Goal: Task Accomplishment & Management: Manage account settings

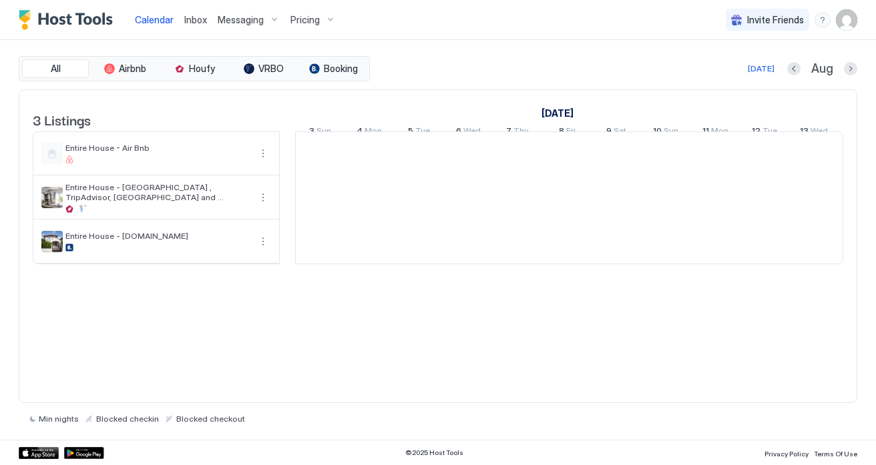
scroll to position [0, 741]
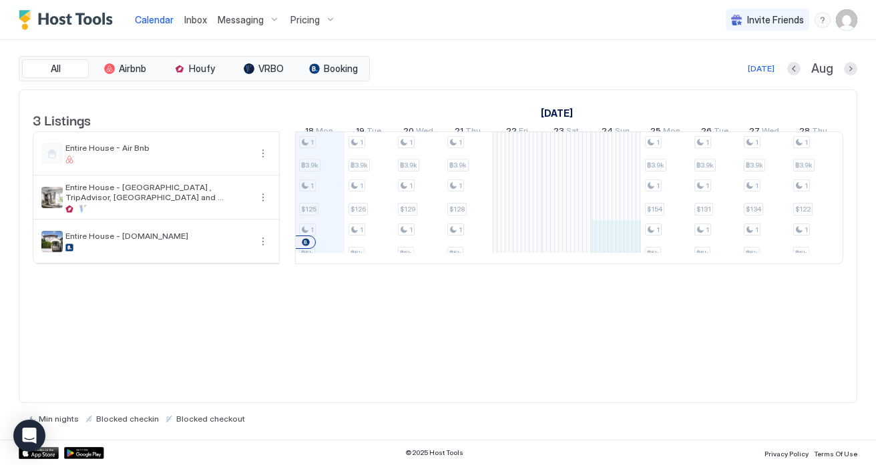
click at [621, 258] on div "1 ฿3.9k 1 $125 1 ฿5k 1 ฿3.9k 1 $126 1 ฿5k 1 ฿3.9k 1 $129 1 ฿5k 1 ฿3.9k 1 $128 1…" at bounding box center [813, 197] width 2519 height 131
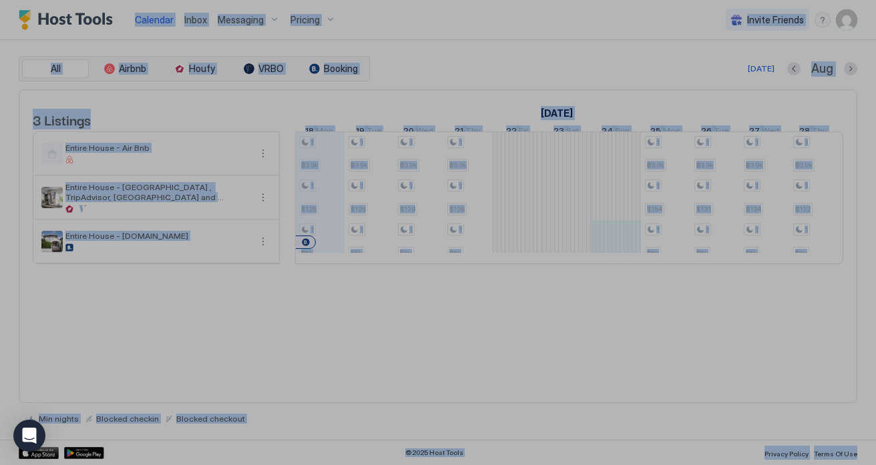
click at [621, 258] on div at bounding box center [438, 232] width 876 height 465
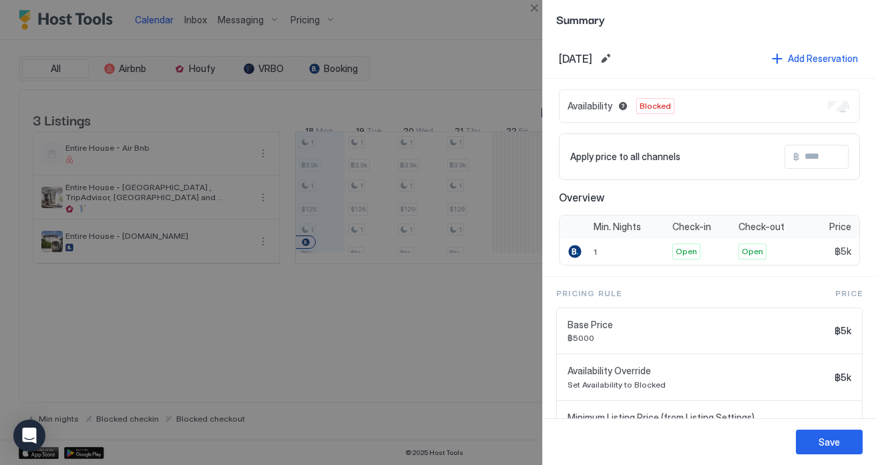
click at [826, 105] on div "Availability Blocked" at bounding box center [709, 105] width 301 height 33
click at [822, 446] on div "Save" at bounding box center [828, 442] width 21 height 14
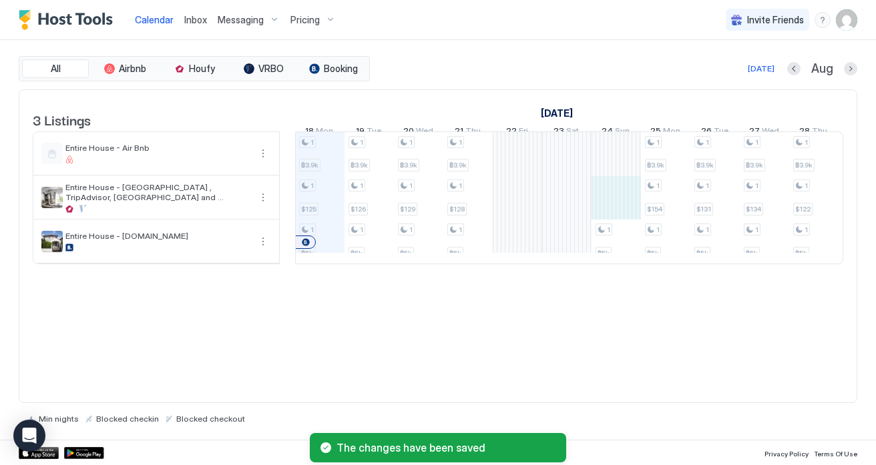
click at [625, 212] on div "1 ฿3.9k 1 $125 1 ฿5k 1 ฿3.9k 1 $126 1 ฿5k 1 ฿3.9k 1 $129 1 ฿5k 1 ฿3.9k 1 $128 1…" at bounding box center [813, 197] width 2519 height 131
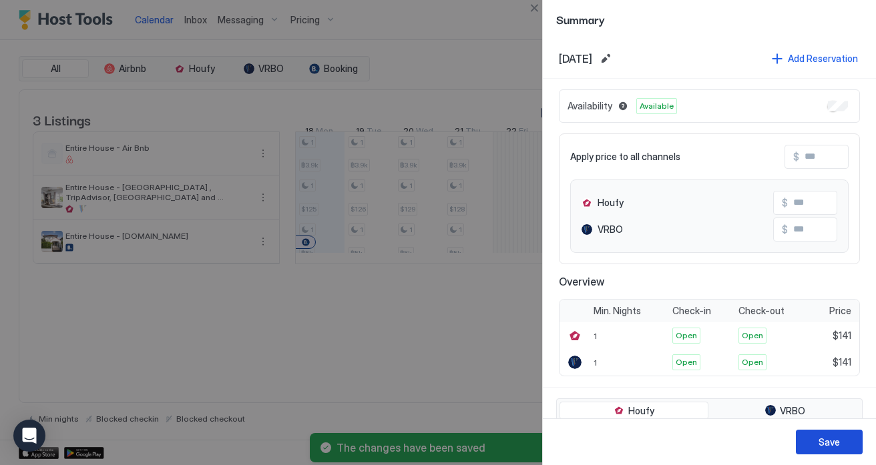
click at [838, 446] on div "Save" at bounding box center [828, 442] width 21 height 14
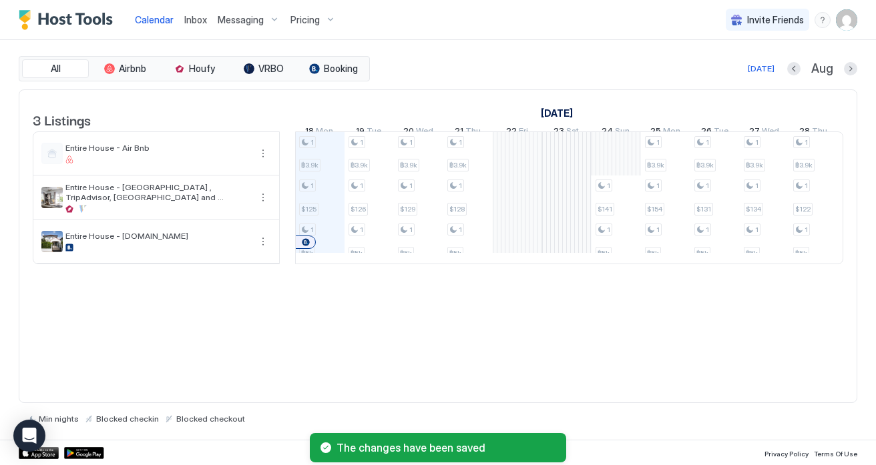
click at [622, 172] on div "1 ฿3.9k 1 $125 1 ฿5k 1 ฿3.9k 1 $126 1 ฿5k 1 ฿3.9k 1 $129 1 ฿5k 1 ฿3.9k 1 $128 1…" at bounding box center [813, 197] width 2519 height 131
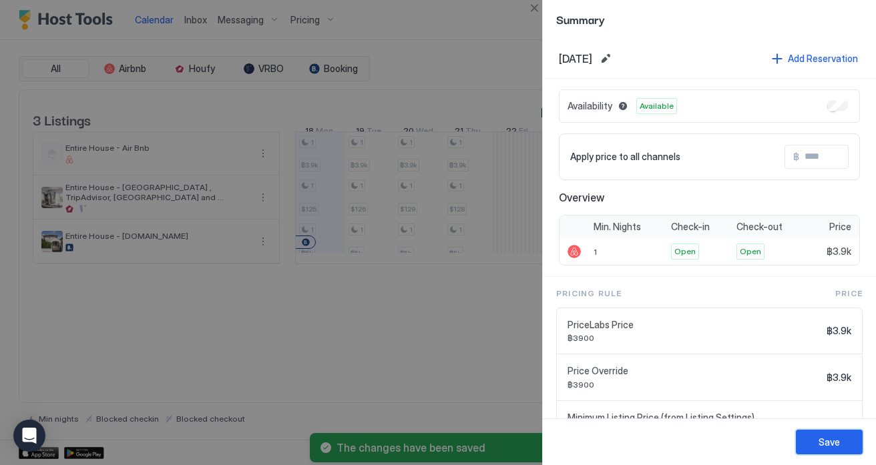
click at [825, 443] on div "Save" at bounding box center [828, 442] width 21 height 14
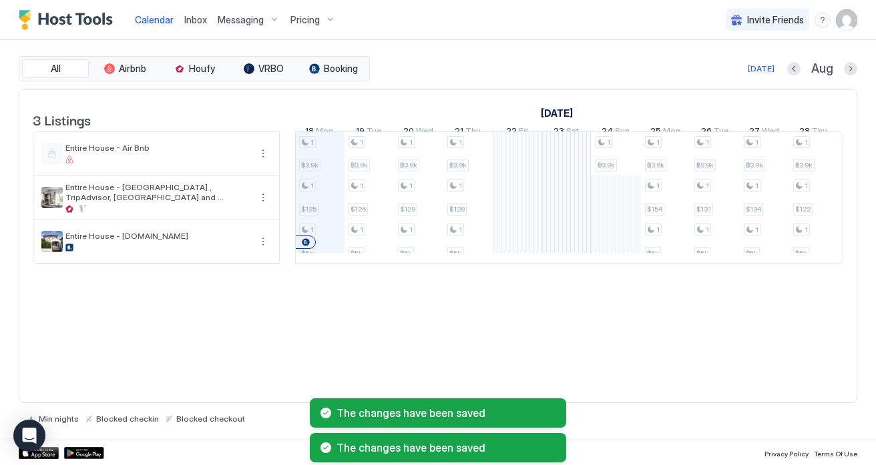
click at [699, 339] on div "3 Listings [DATE] [DATE] 3 Sun 4 Mon 5 Tue 6 Wed 7 Thu 8 Fri 9 Sat 10 Sun 11 Mo…" at bounding box center [438, 246] width 838 height 314
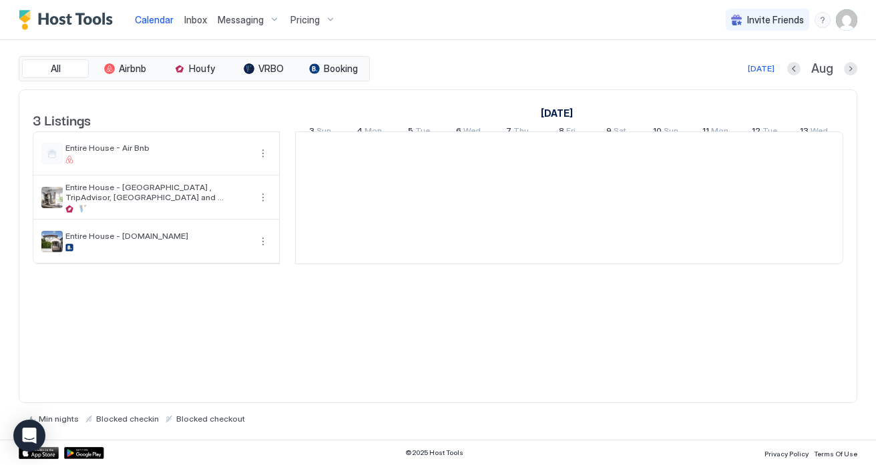
scroll to position [0, 741]
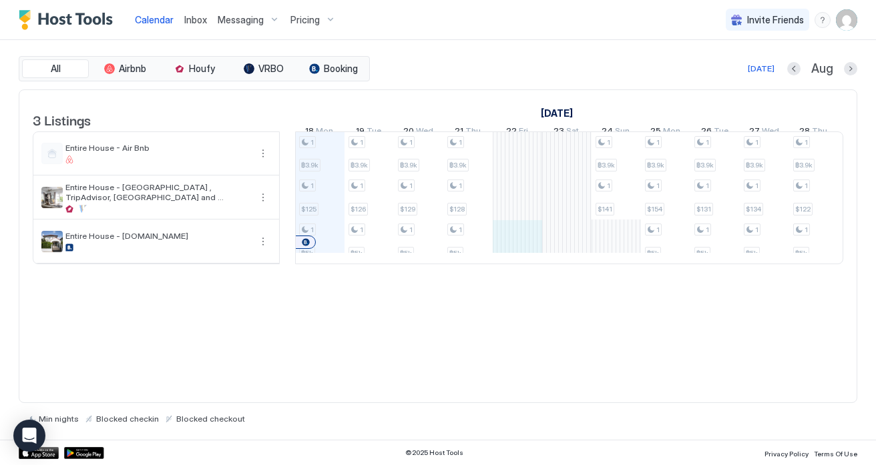
click at [503, 252] on div "1 ฿3.9k 1 $125 1 ฿5k 1 ฿3.9k 1 $126 1 ฿5k 1 ฿3.9k 1 $129 1 ฿5k 1 ฿3.9k 1 $128 1…" at bounding box center [813, 197] width 2519 height 131
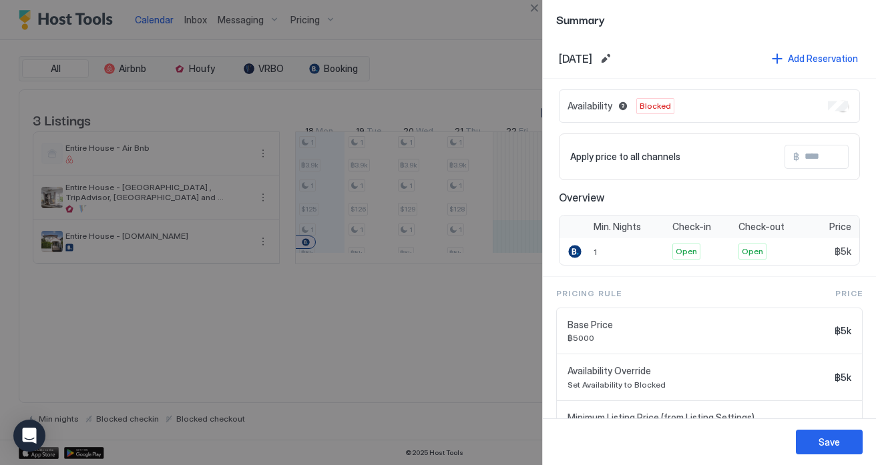
scroll to position [65, 0]
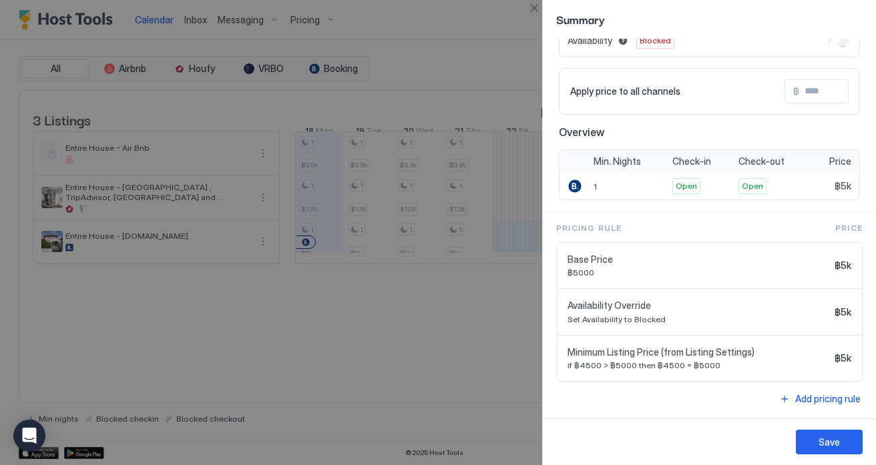
click at [507, 363] on div at bounding box center [438, 232] width 876 height 465
click at [533, 10] on button "Close" at bounding box center [534, 8] width 16 height 16
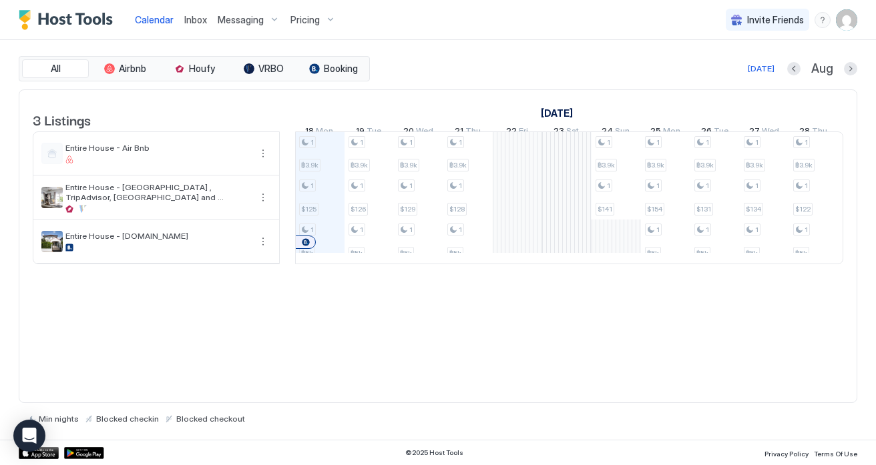
click at [620, 254] on div "1 ฿3.9k 1 $125 1 ฿5k 1 ฿3.9k 1 $126 1 ฿5k 1 ฿3.9k 1 $129 1 ฿5k 1 ฿3.9k 1 $128 1…" at bounding box center [813, 197] width 2519 height 131
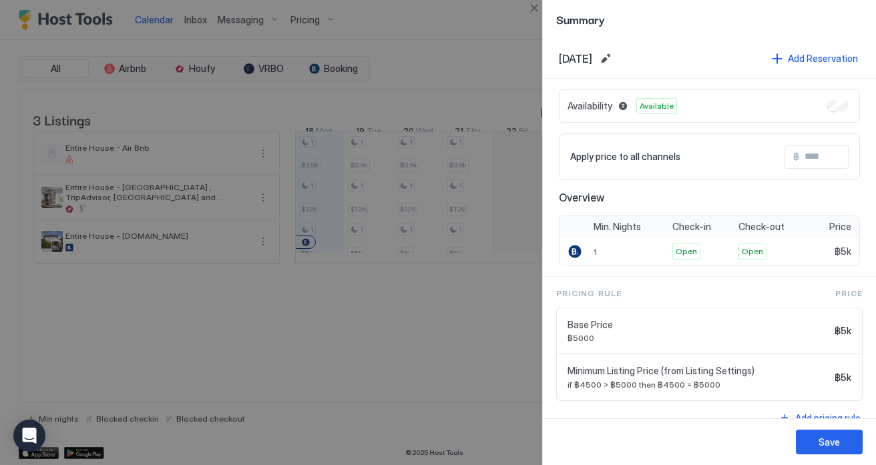
click at [840, 113] on div "Availability Available" at bounding box center [709, 105] width 301 height 33
click at [832, 444] on div "Save" at bounding box center [828, 442] width 21 height 14
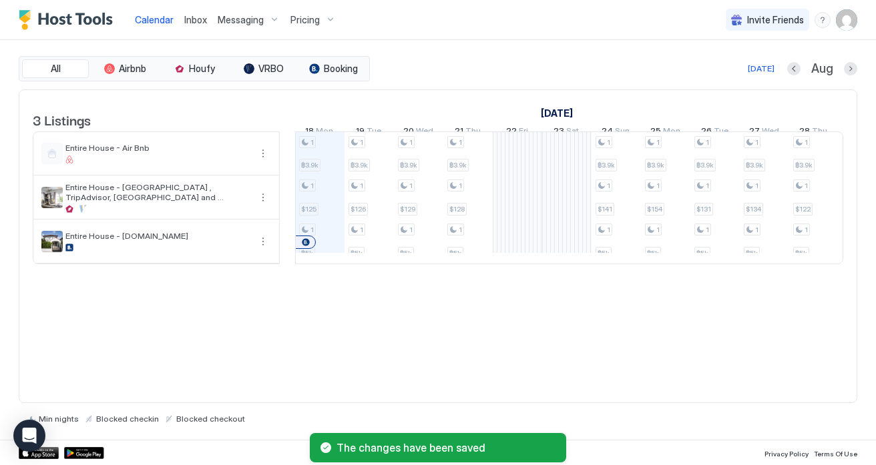
drag, startPoint x: 617, startPoint y: 323, endPoint x: 595, endPoint y: 314, distance: 23.9
click at [617, 323] on div "3 Listings August 2025 September 2025 3 Sun 4 Mon 5 Tue 6 Wed 7 Thu 8 Fri 9 Sat…" at bounding box center [438, 246] width 838 height 314
click at [508, 253] on div "1 ฿3.9k 1 $125 1 ฿5k 1 ฿3.9k 1 $126 1 ฿5k 1 ฿3.9k 1 $129 1 ฿5k 1 ฿3.9k 1 $128 1…" at bounding box center [813, 197] width 2519 height 131
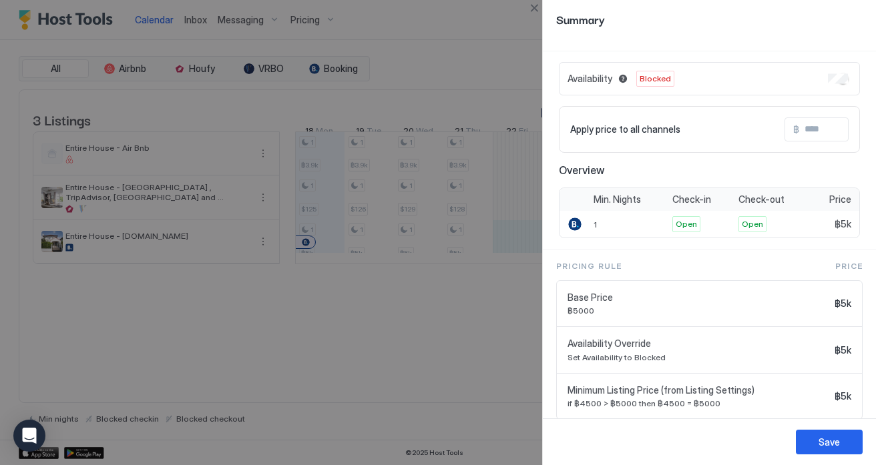
scroll to position [0, 0]
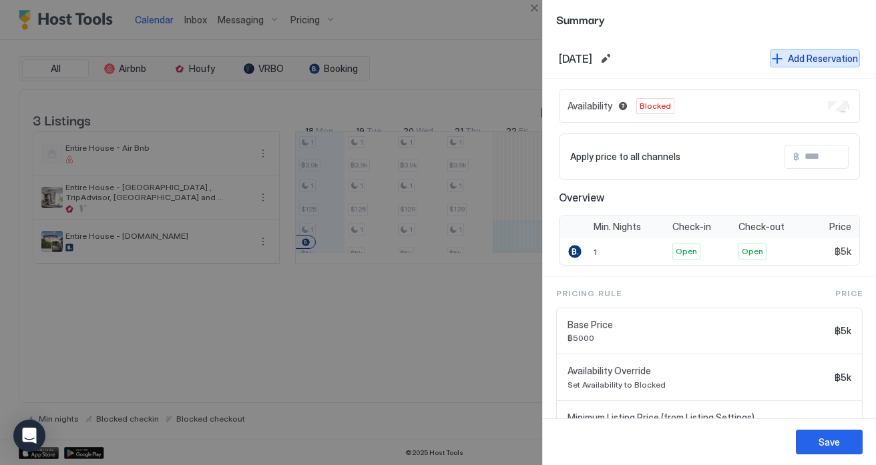
click at [772, 56] on button "Add Reservation" at bounding box center [814, 58] width 90 height 18
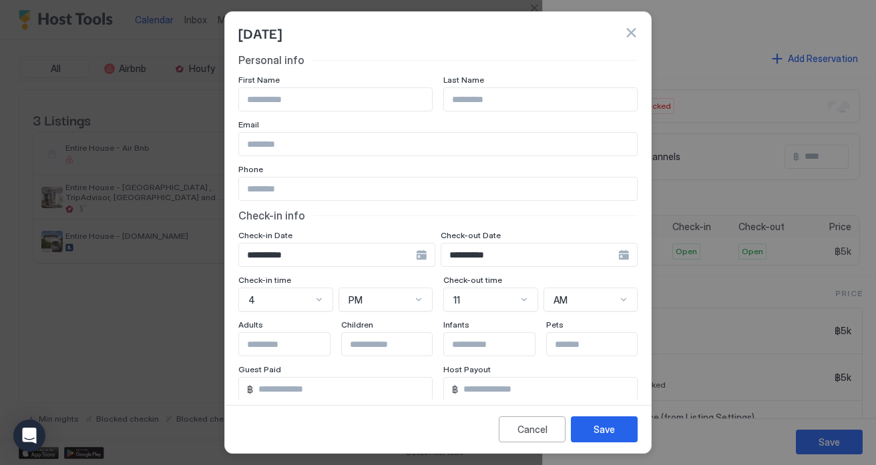
click at [318, 98] on input "Input Field" at bounding box center [335, 99] width 193 height 23
type input "*****"
click at [475, 100] on input "Input Field" at bounding box center [540, 99] width 193 height 23
type input "*******"
click at [357, 198] on input "Input Field" at bounding box center [438, 189] width 398 height 23
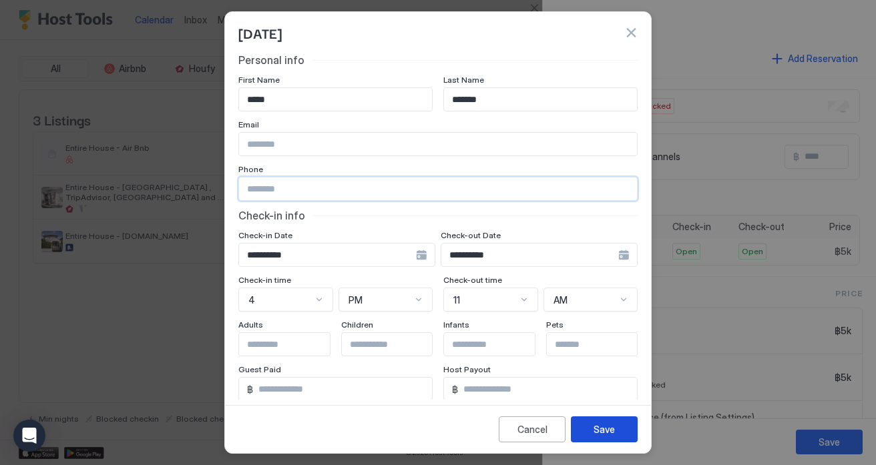
click at [605, 431] on div "Save" at bounding box center [603, 429] width 21 height 14
